Goal: Information Seeking & Learning: Learn about a topic

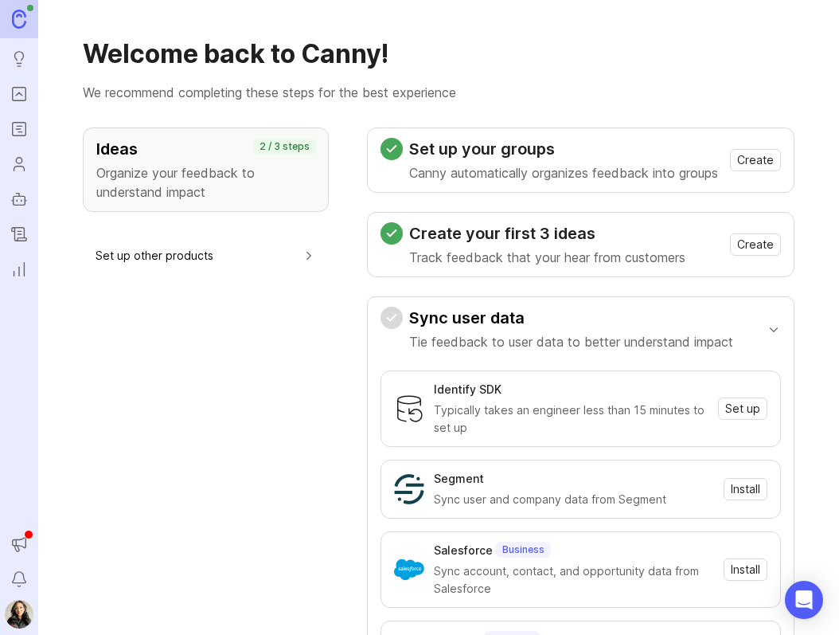
click at [16, 136] on rect "Roadmaps" at bounding box center [20, 130] width 14 height 14
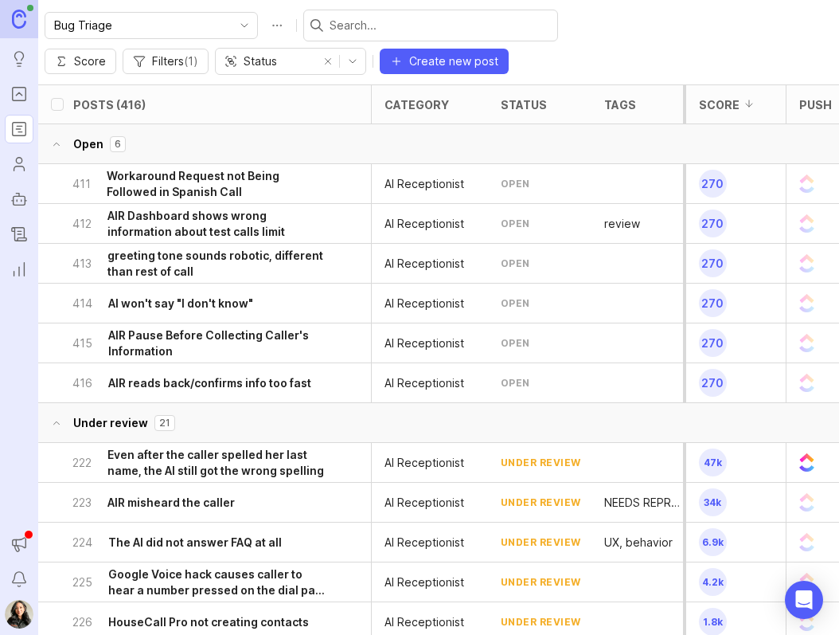
click at [22, 100] on icon "Portal" at bounding box center [19, 93] width 18 height 19
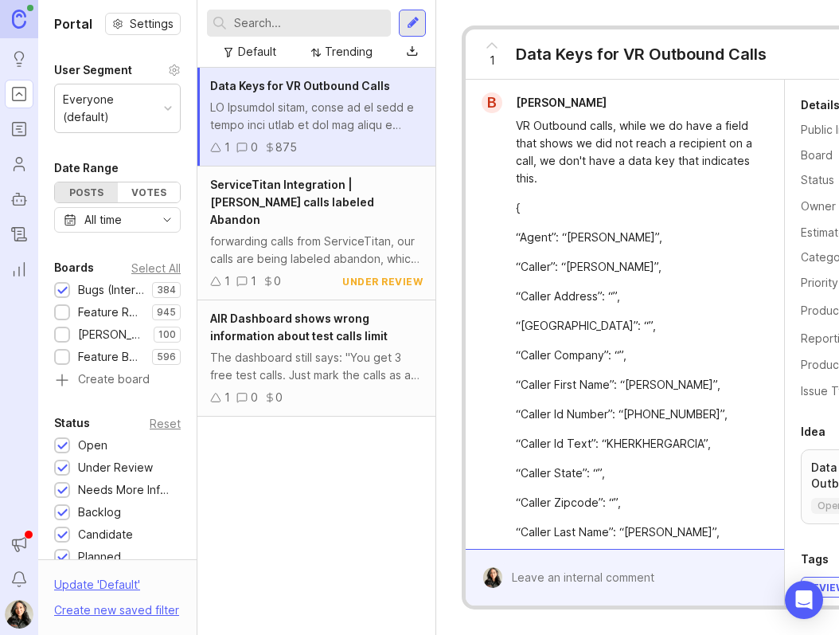
click at [350, 467] on div "Data Keys for VR Outbound Calls 1 0 875 ServiceTitan Integration | [PERSON_NAME…" at bounding box center [317, 351] width 238 height 567
click at [252, 431] on div "Data Keys for VR Outbound Calls 1 0 875 ServiceTitan Integration | [PERSON_NAME…" at bounding box center [317, 351] width 238 height 567
click at [228, 427] on div "Data Keys for VR Outbound Calls 1 0 875 ServiceTitan Integration | [PERSON_NAME…" at bounding box center [317, 351] width 238 height 567
click at [218, 426] on div "Data Keys for VR Outbound Calls 1 0 875 ServiceTitan Integration | [PERSON_NAME…" at bounding box center [317, 351] width 238 height 567
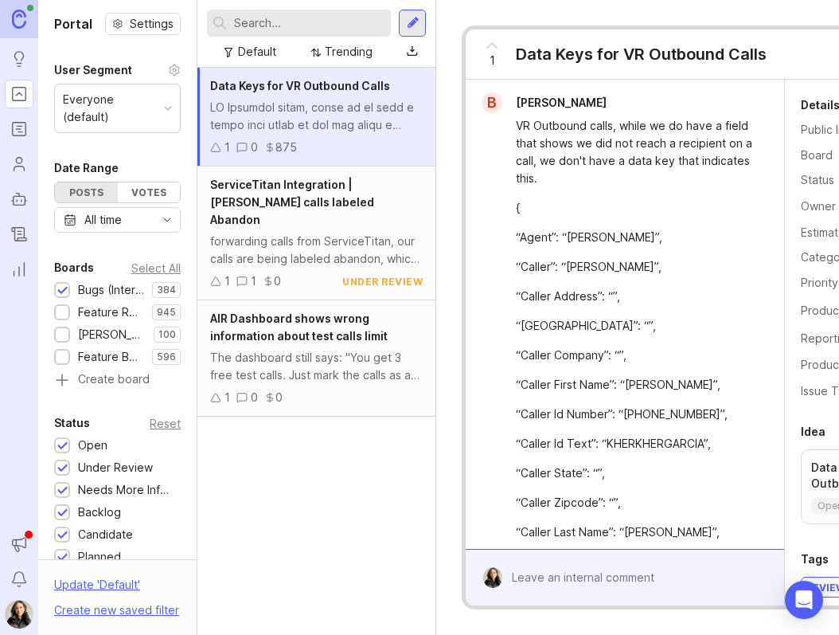
click at [297, 201] on span "ServiceTitan Integration | [PERSON_NAME] calls labeled Abandon" at bounding box center [292, 202] width 164 height 49
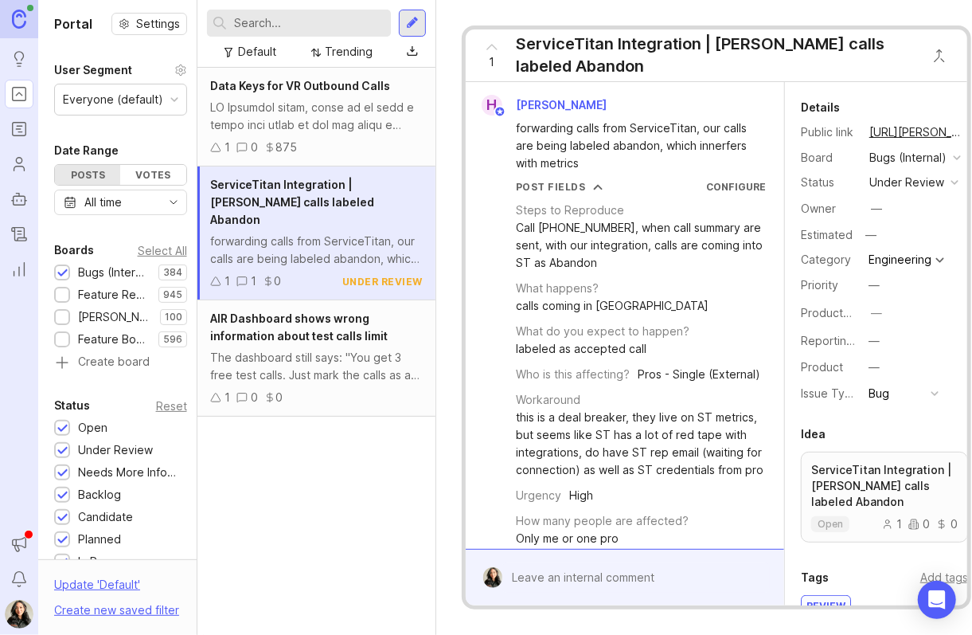
click at [288, 327] on div "AIR Dashboard shows wrong information about test calls limit The dashboard stil…" at bounding box center [317, 358] width 238 height 116
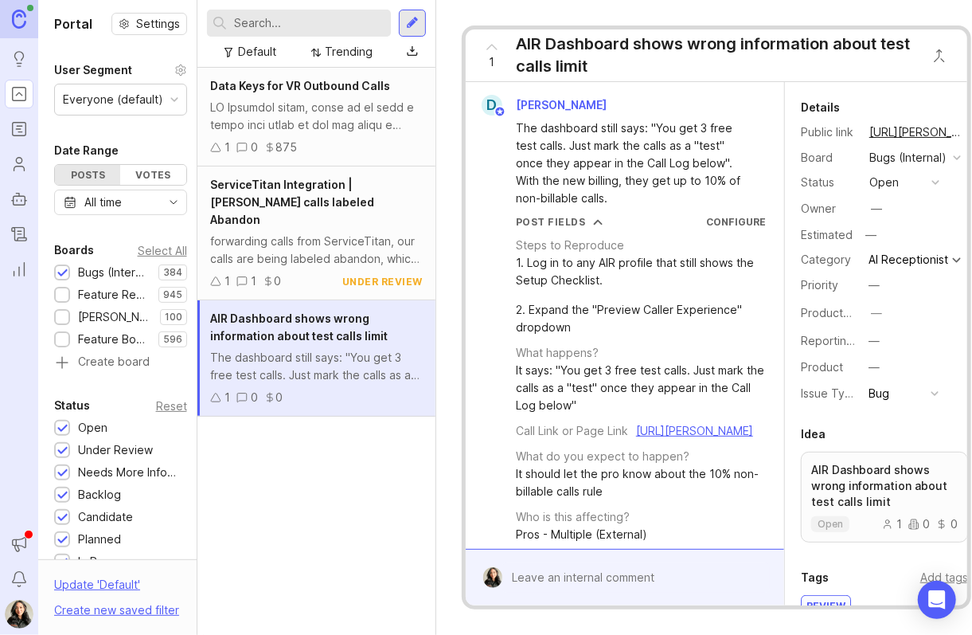
click at [287, 104] on div at bounding box center [316, 116] width 213 height 35
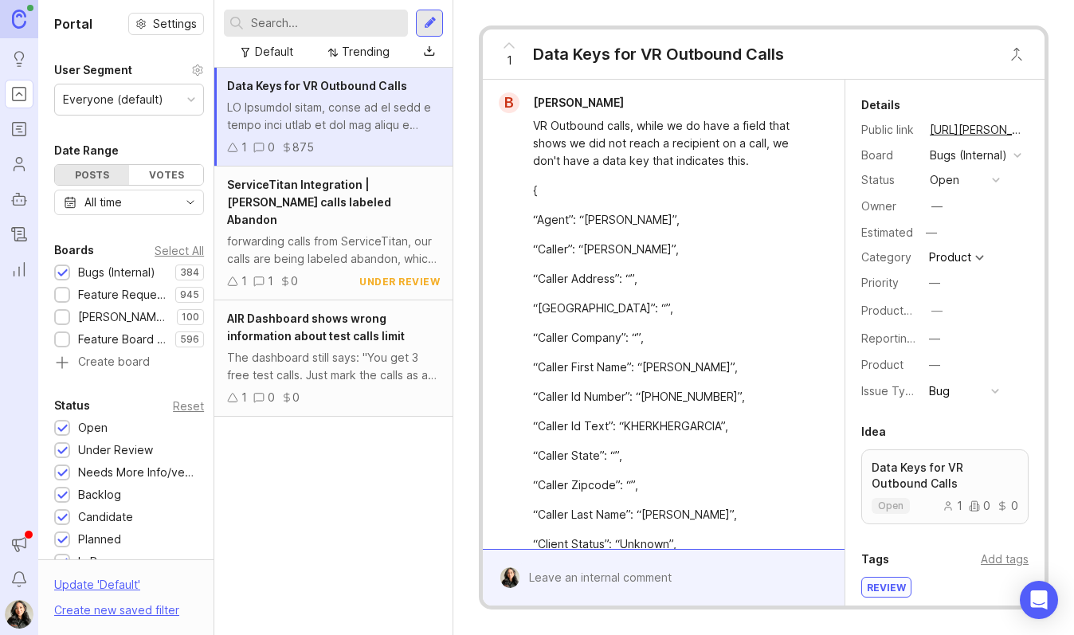
click at [325, 537] on div "Data Keys for VR Outbound Calls 1 0 875 ServiceTitan Integration | [PERSON_NAME…" at bounding box center [333, 351] width 238 height 567
click at [315, 501] on div "Data Keys for VR Outbound Calls 1 0 875 ServiceTitan Integration | [PERSON_NAME…" at bounding box center [333, 351] width 238 height 567
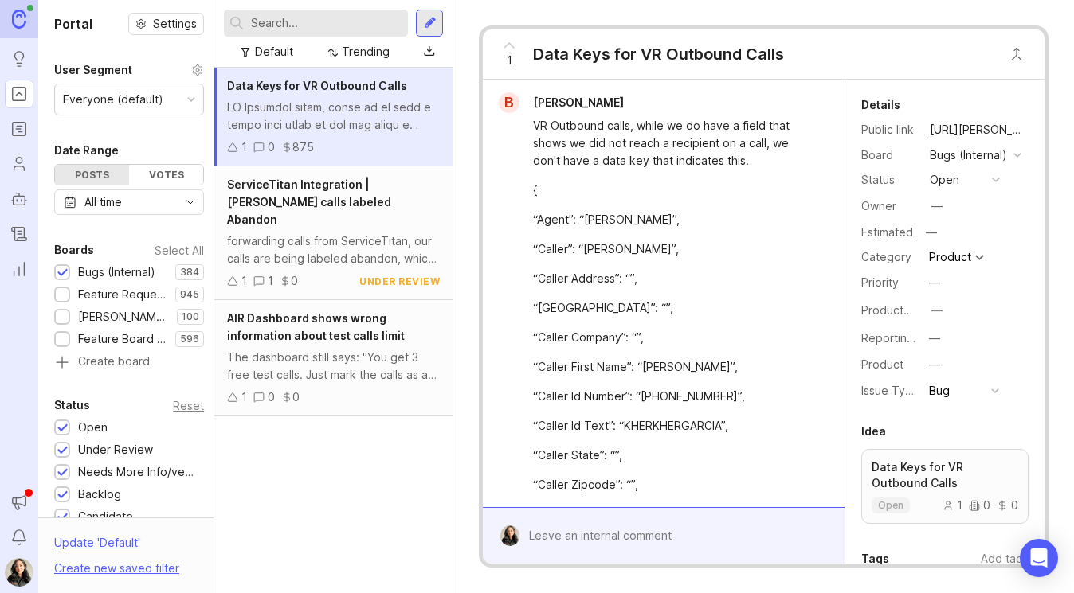
click at [311, 233] on div "forwarding calls from ServiceTitan, our calls are being labeled abandon, which …" at bounding box center [333, 250] width 213 height 35
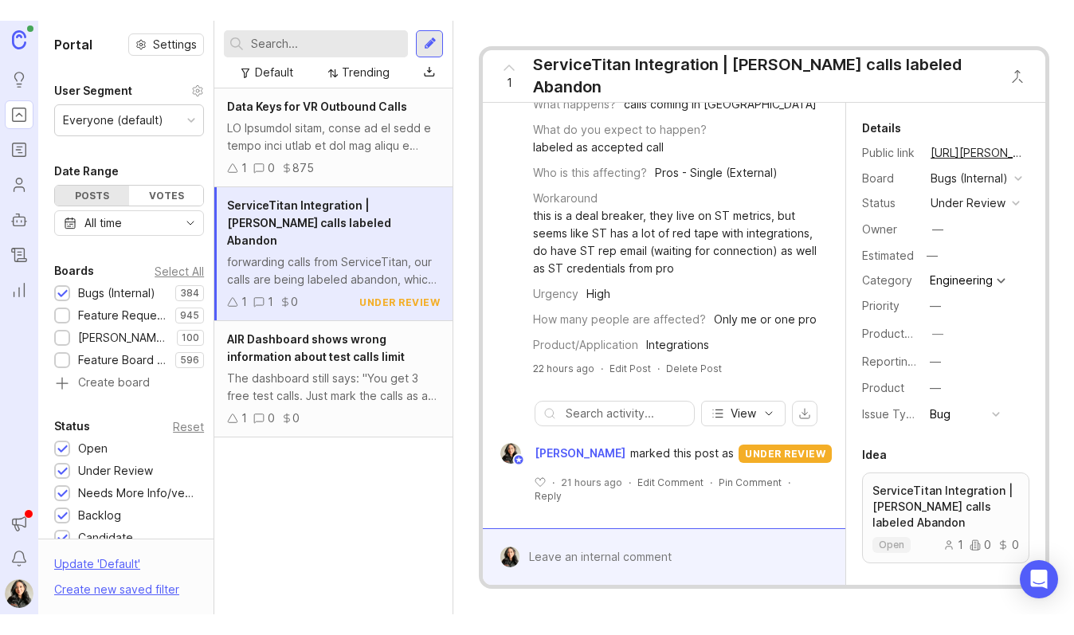
scroll to position [231, 0]
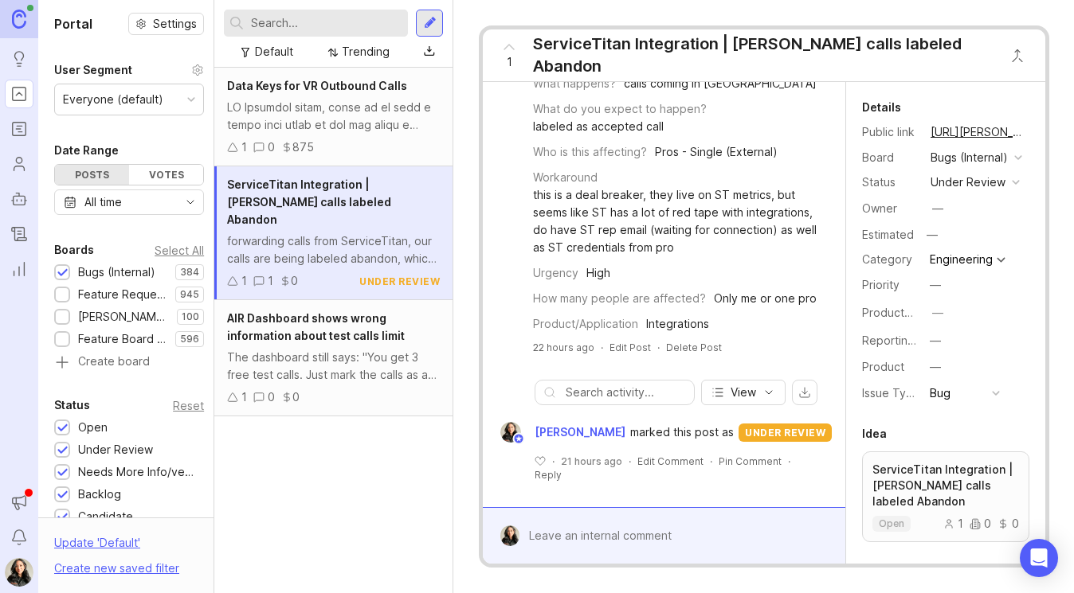
drag, startPoint x: 362, startPoint y: 334, endPoint x: 289, endPoint y: 334, distance: 72.5
click at [362, 349] on div "The dashboard still says: "You get 3 free test calls. Just mark the calls as a …" at bounding box center [333, 366] width 213 height 35
